Goal: Browse casually

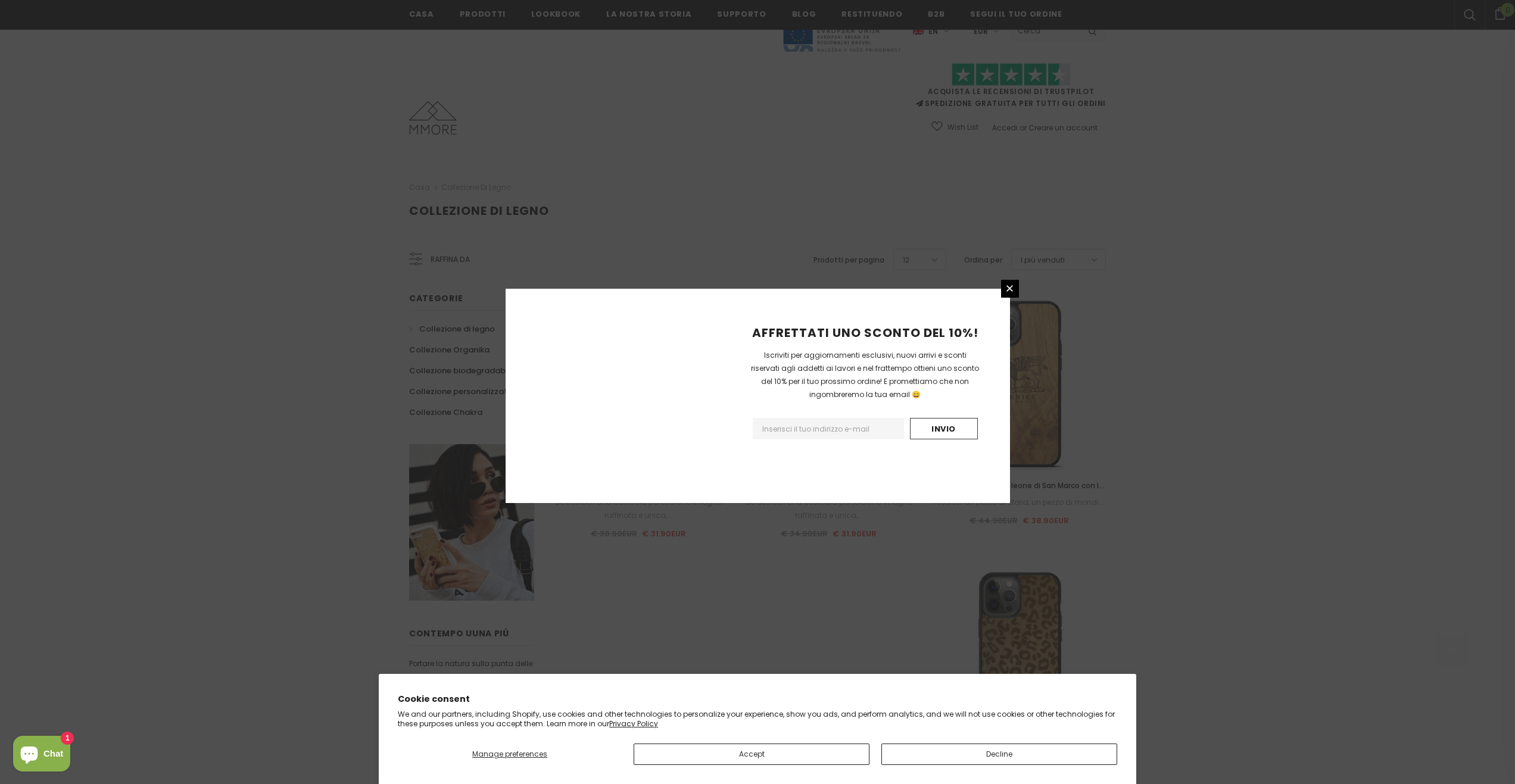
scroll to position [513, 0]
